Goal: Task Accomplishment & Management: Manage account settings

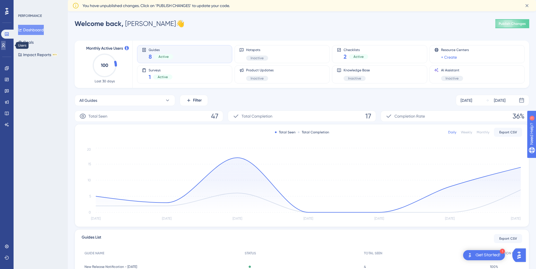
click at [6, 45] on icon at bounding box center [3, 45] width 5 height 5
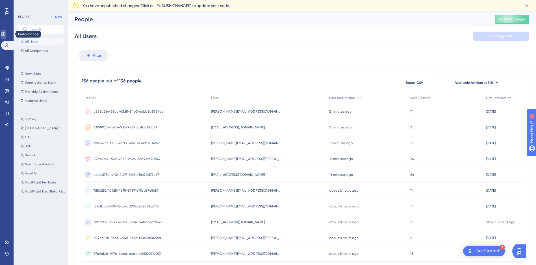
click at [6, 32] on icon at bounding box center [3, 34] width 5 height 5
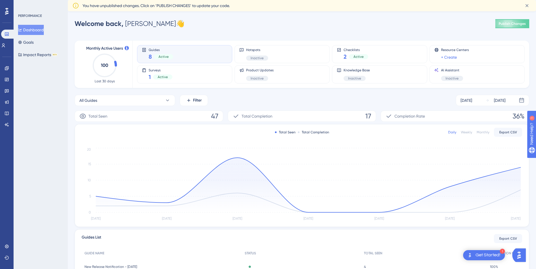
click at [179, 58] on div "Guides 8 Active" at bounding box center [185, 54] width 86 height 13
click at [164, 58] on span "Active" at bounding box center [163, 57] width 10 height 5
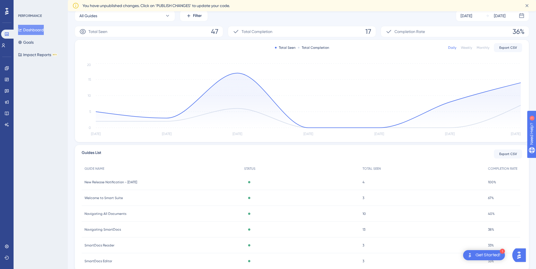
click at [107, 197] on span "Welcome to Smart Suite" at bounding box center [103, 198] width 38 height 5
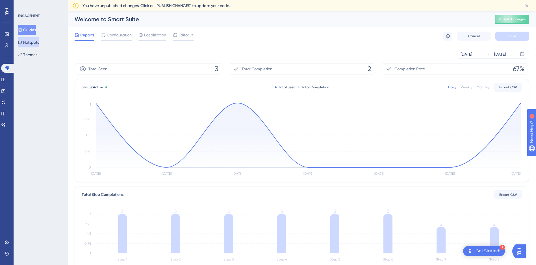
click at [39, 43] on button "Hotspots" at bounding box center [28, 42] width 21 height 10
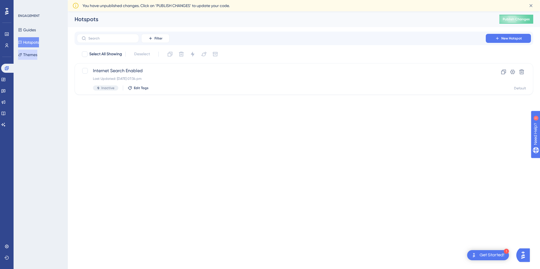
click at [34, 56] on button "Themes" at bounding box center [27, 55] width 19 height 10
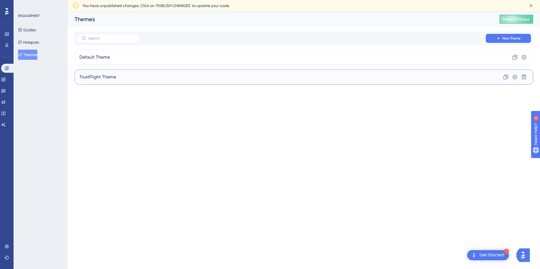
click at [112, 77] on span "TrustFlight Theme" at bounding box center [97, 77] width 37 height 7
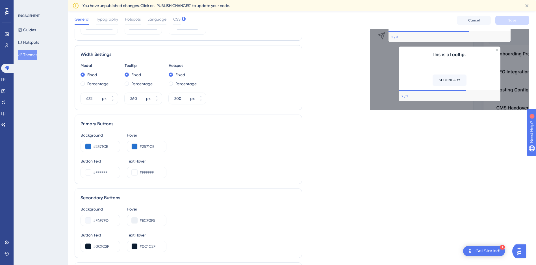
scroll to position [141, 0]
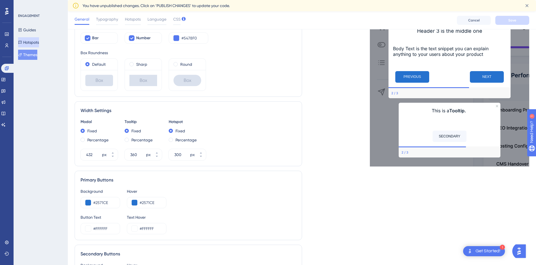
click at [27, 46] on button "Hotspots" at bounding box center [28, 42] width 21 height 10
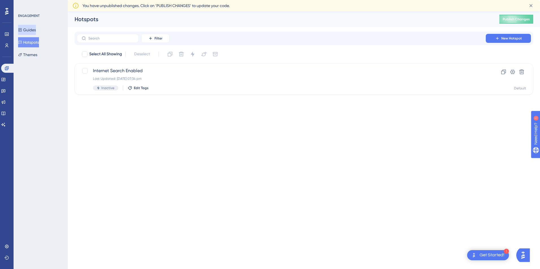
click at [27, 33] on button "Guides" at bounding box center [27, 30] width 18 height 10
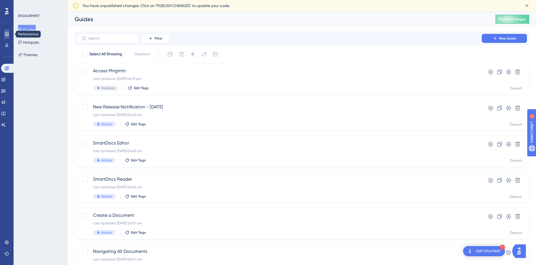
click at [5, 35] on icon at bounding box center [7, 34] width 5 height 5
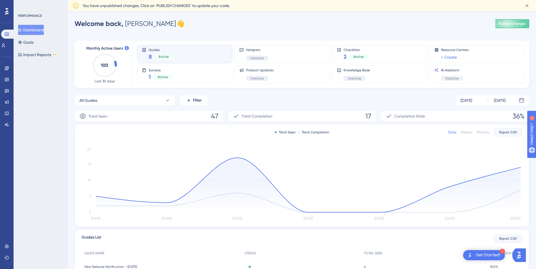
click at [9, 14] on div at bounding box center [6, 11] width 9 height 9
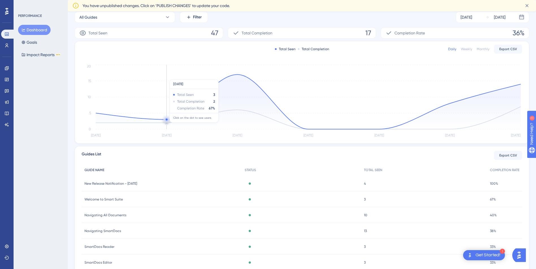
scroll to position [105, 0]
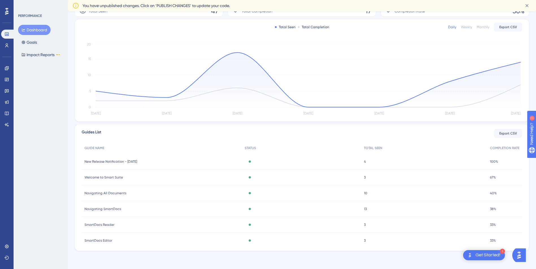
click at [102, 208] on span "Navigating SmartDocs" at bounding box center [102, 209] width 36 height 5
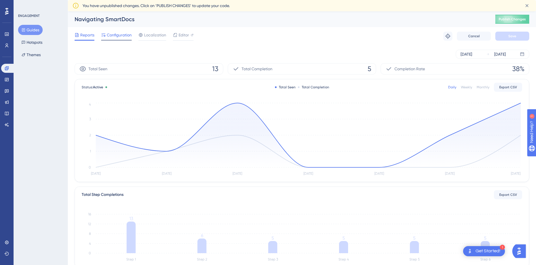
click at [117, 36] on span "Configuration" at bounding box center [119, 35] width 25 height 7
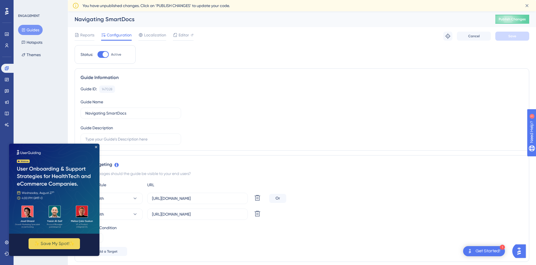
click at [95, 146] on img at bounding box center [54, 188] width 90 height 90
click at [98, 147] on img at bounding box center [54, 188] width 90 height 90
click at [34, 103] on div "ENGAGEMENT Guides Hotspots Themes" at bounding box center [41, 132] width 54 height 265
click at [6, 70] on icon at bounding box center [7, 68] width 5 height 5
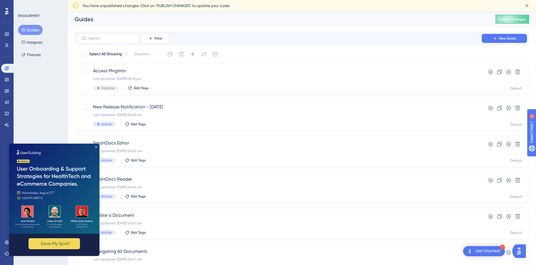
click at [96, 146] on icon "Close Preview" at bounding box center [96, 147] width 2 height 2
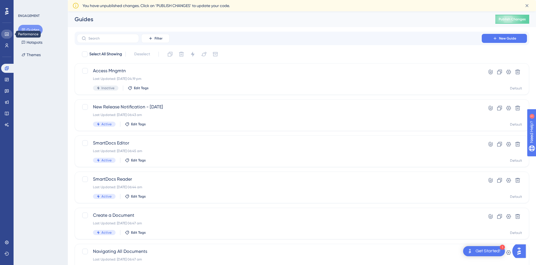
click at [9, 35] on link at bounding box center [6, 34] width 11 height 9
